Goal: Task Accomplishment & Management: Manage account settings

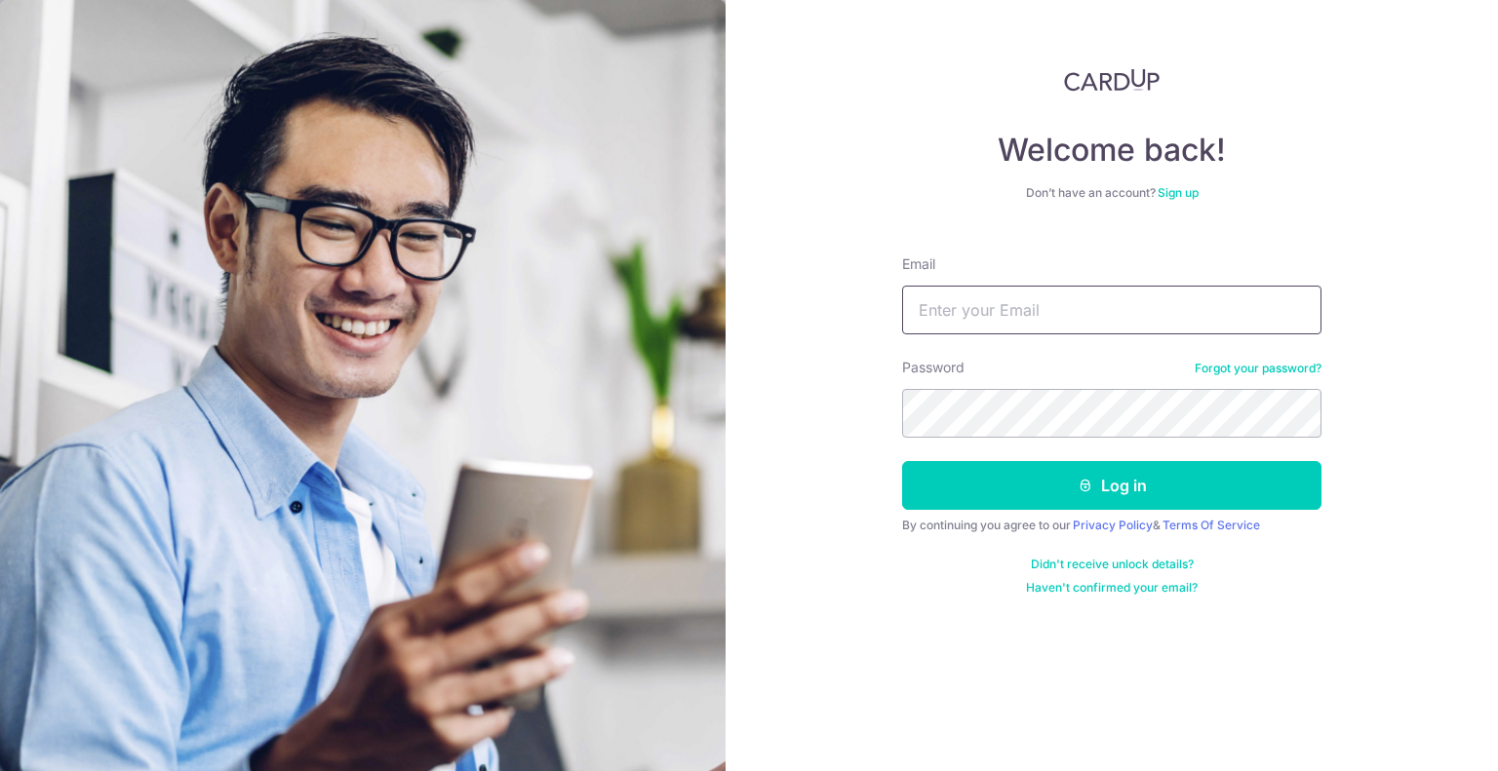
click at [1065, 315] on input "Email" at bounding box center [1111, 310] width 419 height 49
type input "[EMAIL_ADDRESS][DOMAIN_NAME]"
click at [902, 461] on button "Log in" at bounding box center [1111, 485] width 419 height 49
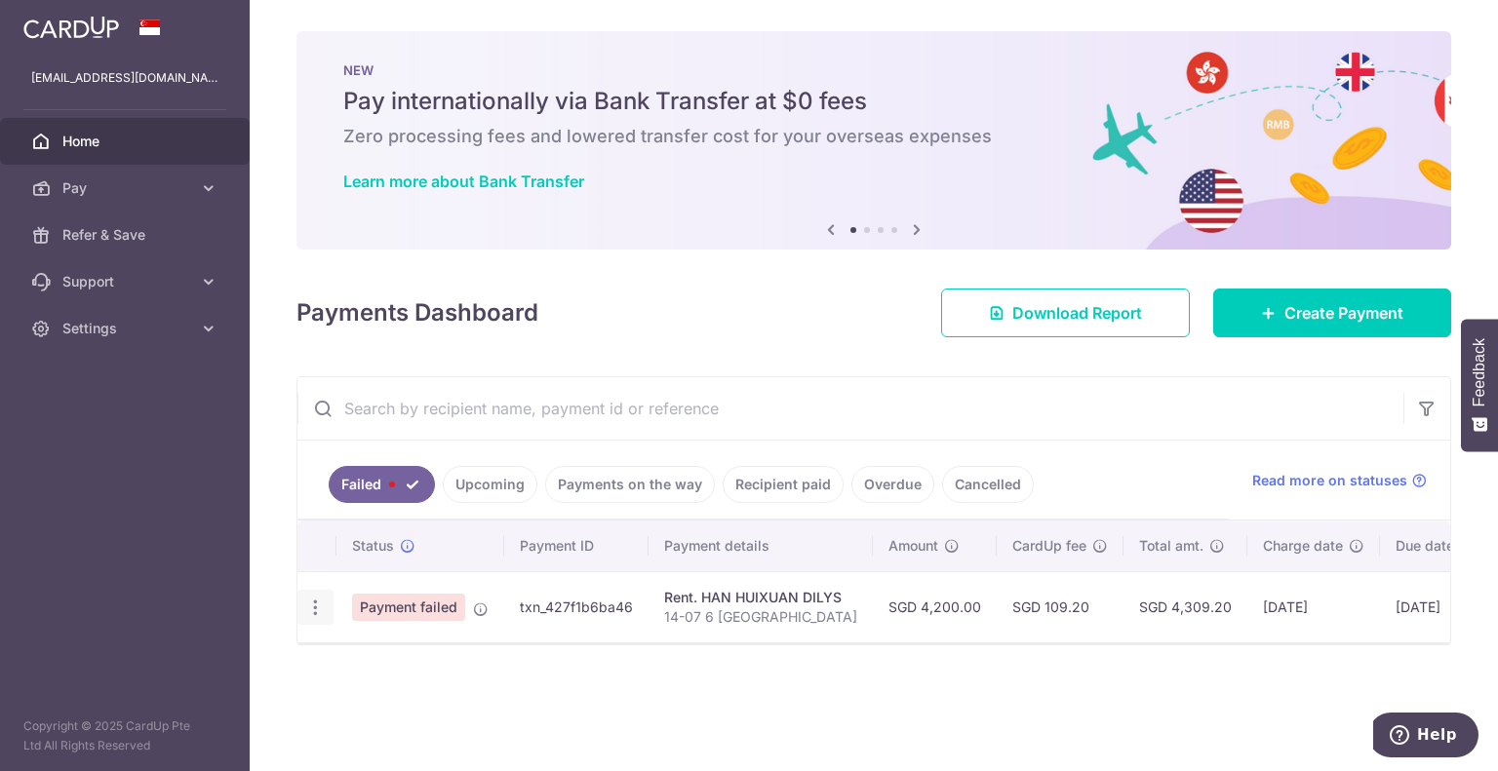
click at [319, 610] on icon "button" at bounding box center [315, 608] width 20 height 20
click at [369, 670] on span "Update payment" at bounding box center [419, 660] width 133 height 23
radio input "true"
type input "4,200.00"
type input "14-07 6 [GEOGRAPHIC_DATA]"
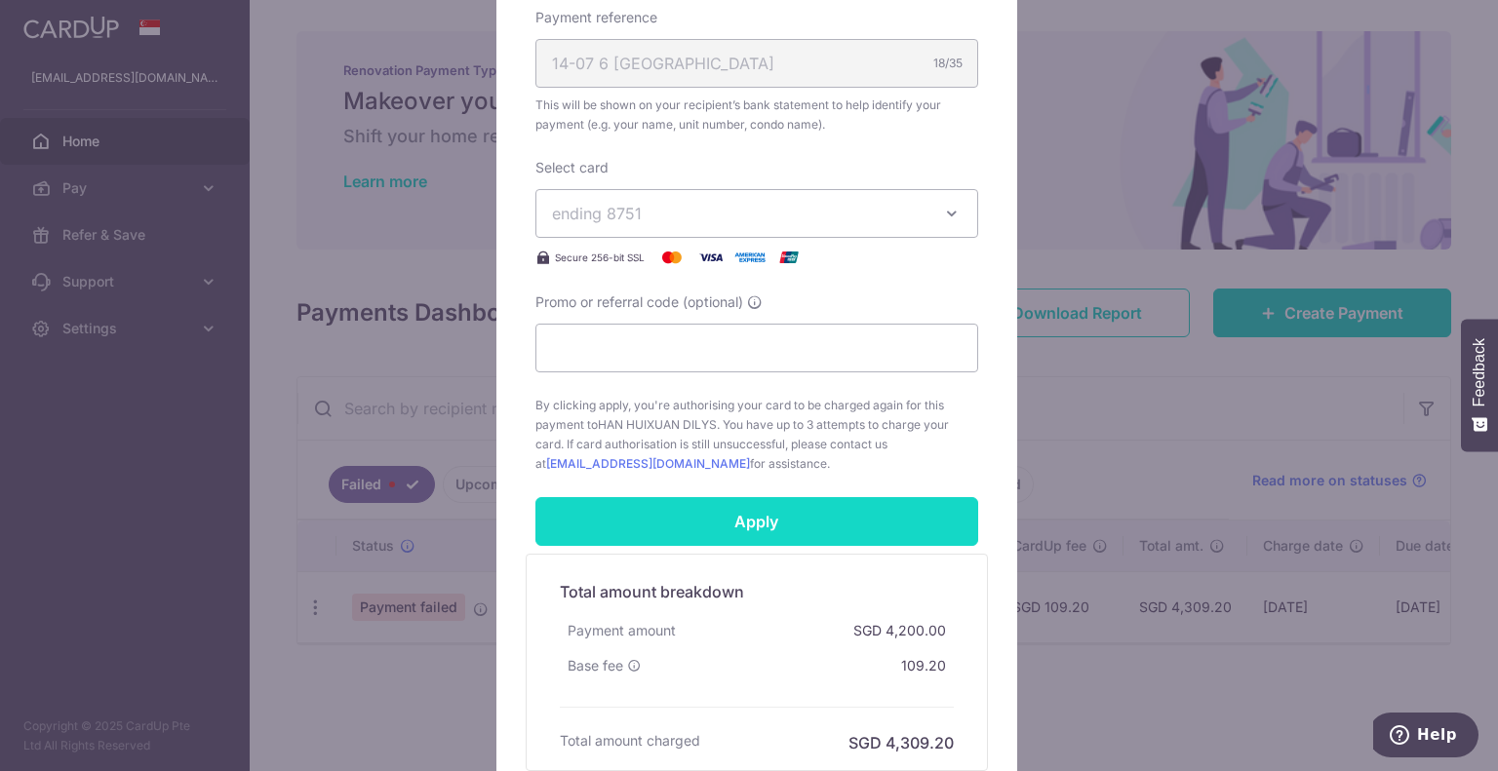
scroll to position [805, 0]
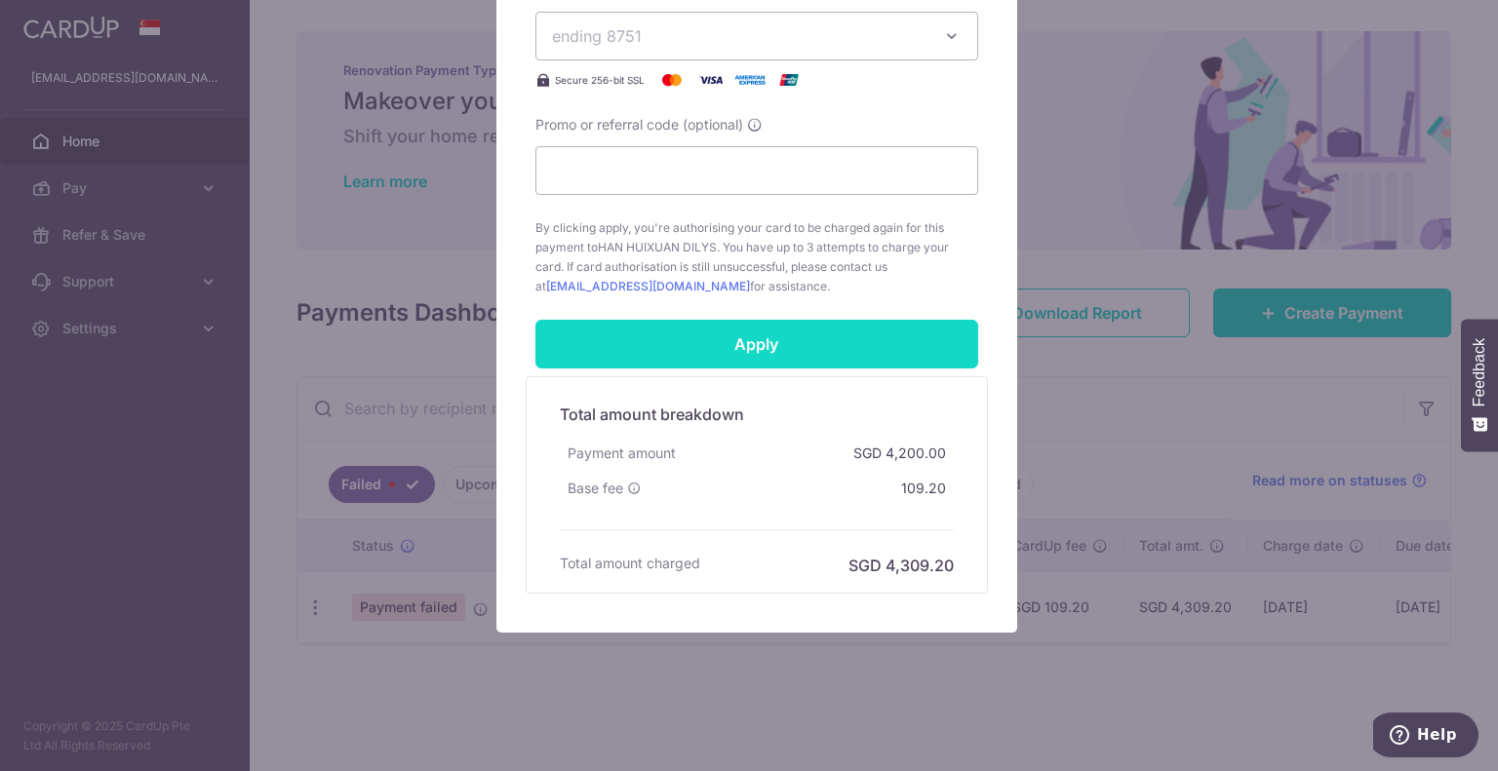
click at [805, 333] on input "Apply" at bounding box center [756, 344] width 443 height 49
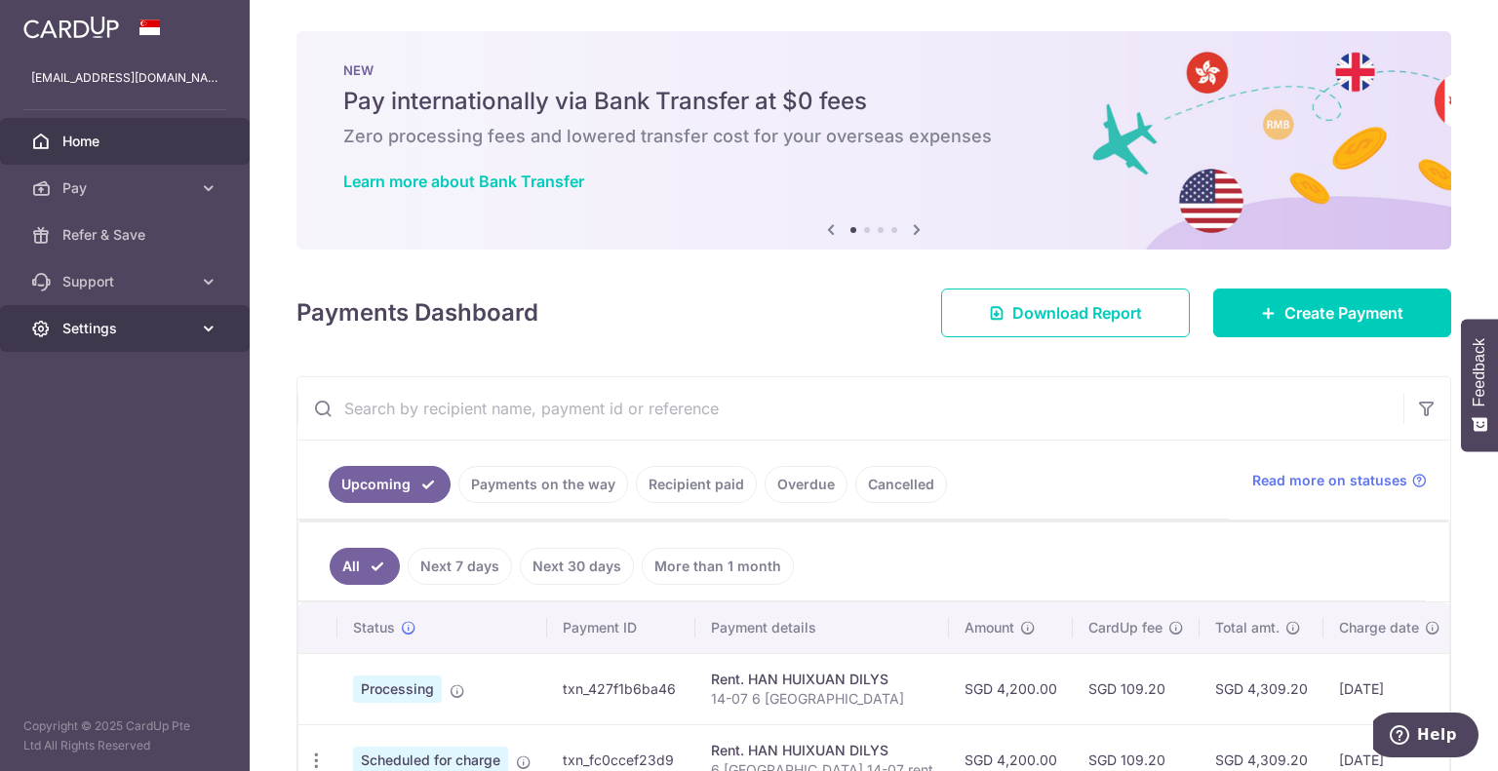
click at [128, 327] on span "Settings" at bounding box center [126, 329] width 129 height 20
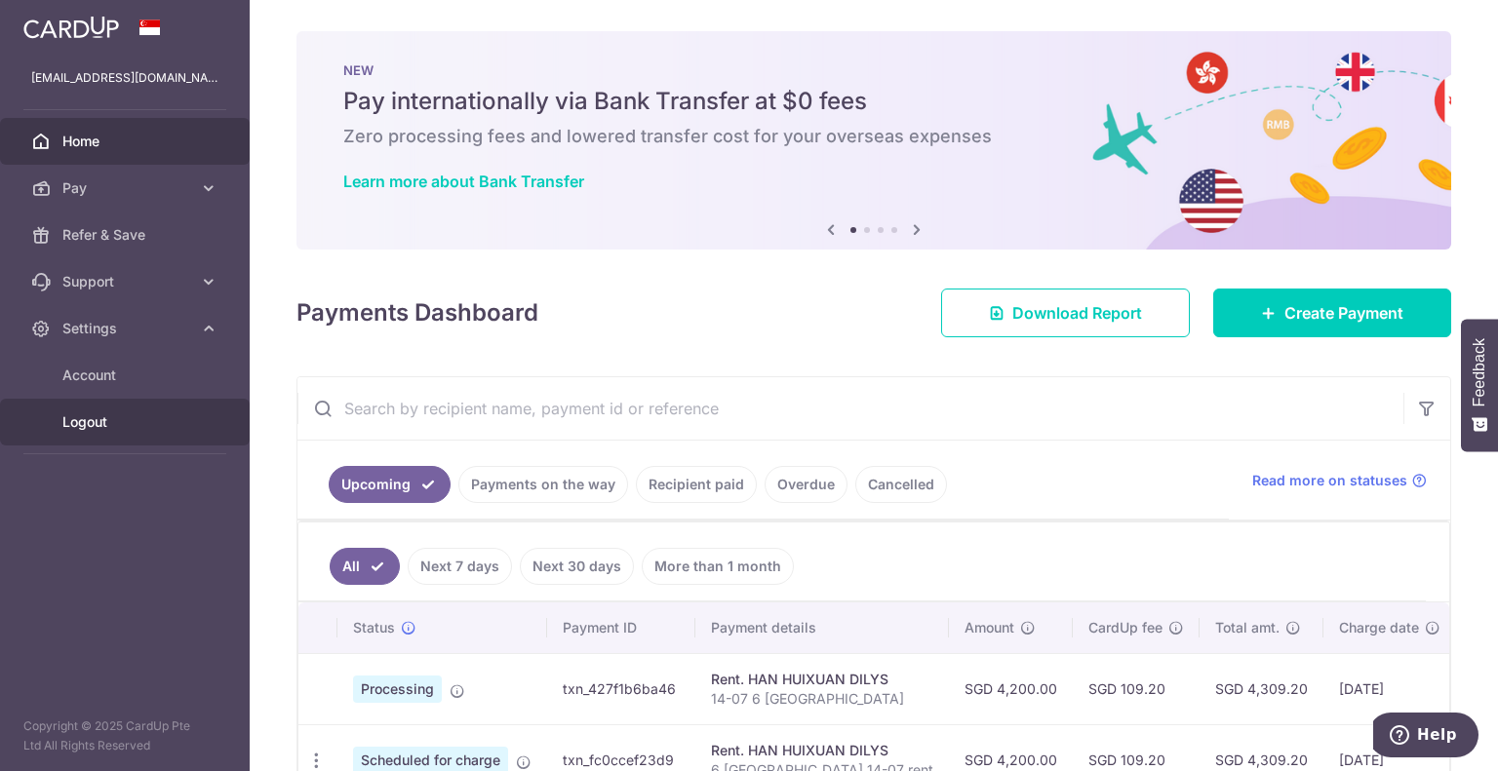
click at [111, 429] on span "Logout" at bounding box center [126, 422] width 129 height 20
